Goal: Communication & Community: Connect with others

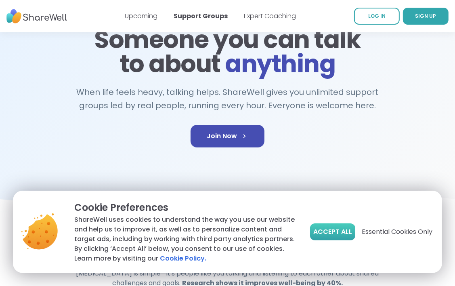
click at [326, 234] on span "Accept All" at bounding box center [333, 232] width 39 height 10
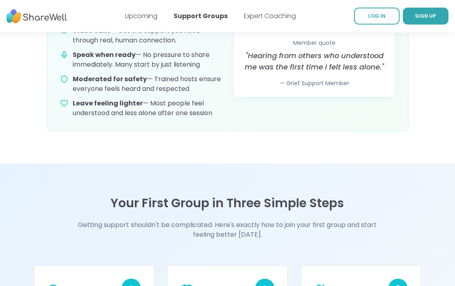
scroll to position [444, 0]
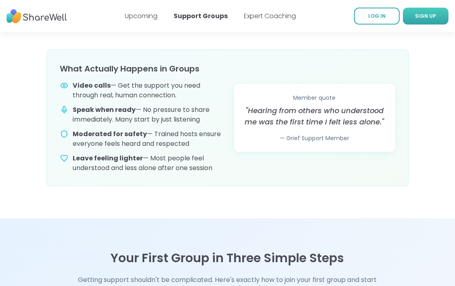
click at [427, 13] on span "SIGN UP" at bounding box center [426, 16] width 21 height 7
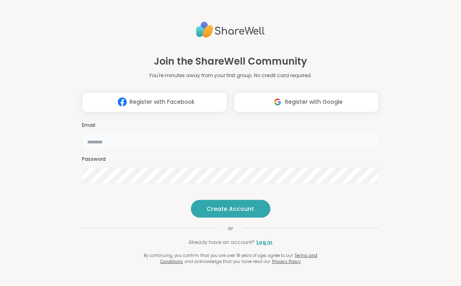
click at [138, 133] on input "email" at bounding box center [230, 141] width 297 height 16
click at [411, 241] on div "Join the ShareWell Community You're minutes away from your first group. No cred…" at bounding box center [230, 143] width 461 height 286
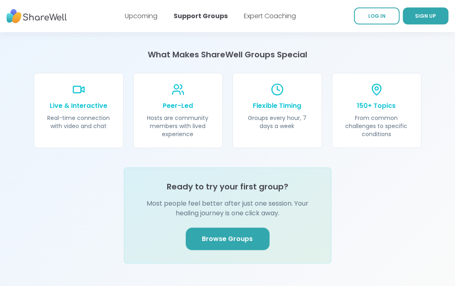
scroll to position [929, 0]
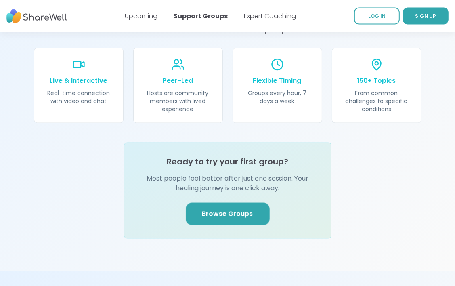
click at [221, 209] on span "Browse Groups" at bounding box center [227, 214] width 51 height 10
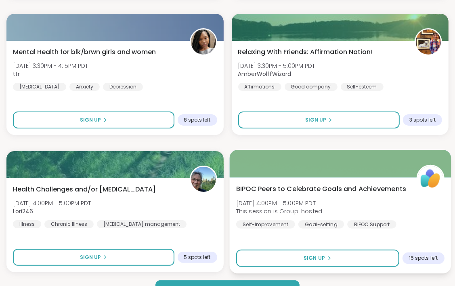
scroll to position [2343, 0]
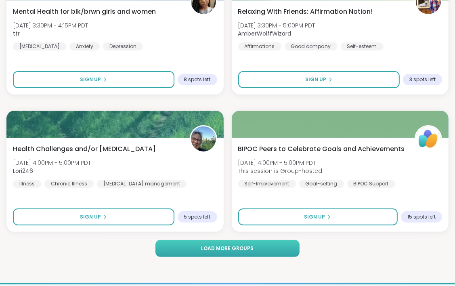
click at [242, 250] on span "Load more groups" at bounding box center [228, 248] width 53 height 7
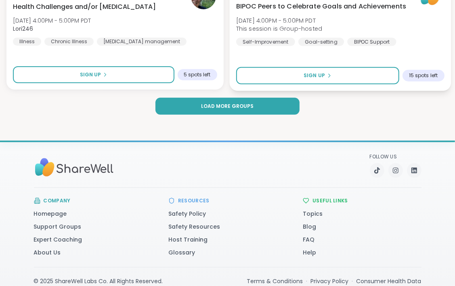
scroll to position [2505, 0]
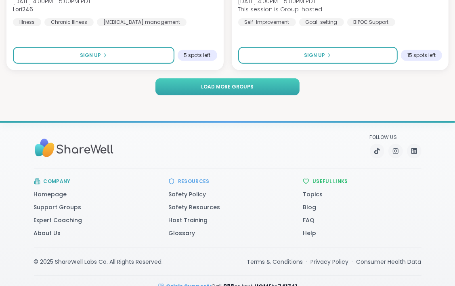
click at [236, 85] on span "Load more groups" at bounding box center [228, 86] width 53 height 7
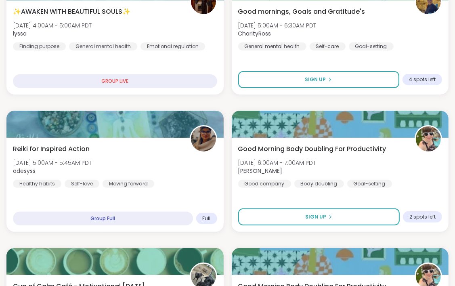
scroll to position [0, 0]
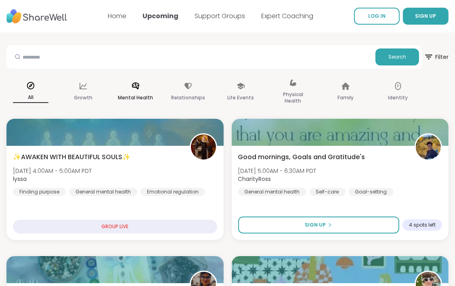
click at [134, 86] on icon at bounding box center [135, 85] width 7 height 7
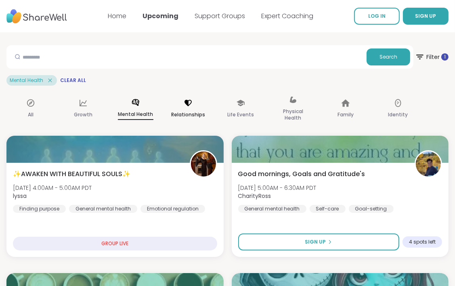
click at [189, 106] on icon at bounding box center [188, 103] width 9 height 9
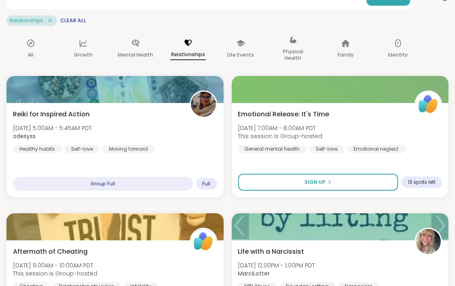
scroll to position [40, 0]
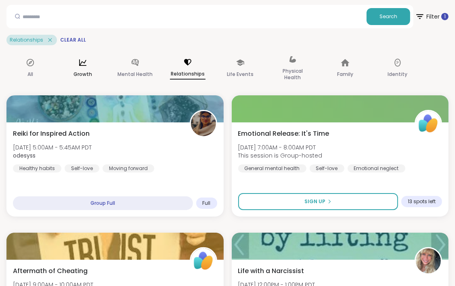
click at [82, 69] on div "Growth" at bounding box center [83, 68] width 48 height 40
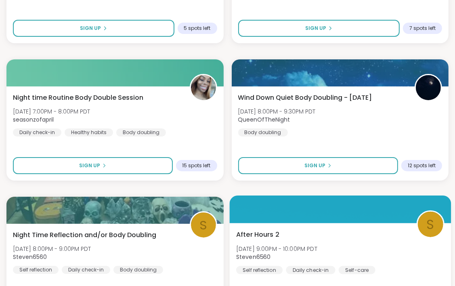
scroll to position [2384, 0]
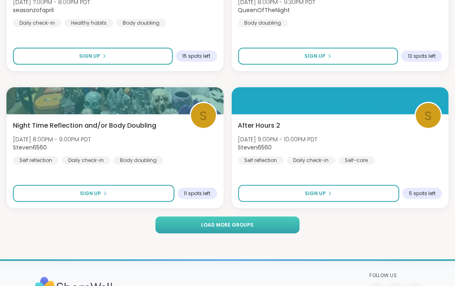
click at [233, 223] on span "Load more groups" at bounding box center [228, 224] width 53 height 7
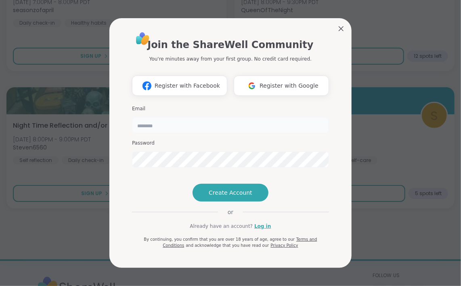
click at [160, 117] on input "email" at bounding box center [230, 125] width 197 height 16
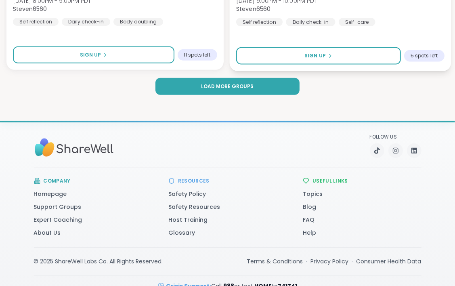
scroll to position [2539, 0]
